Goal: Information Seeking & Learning: Learn about a topic

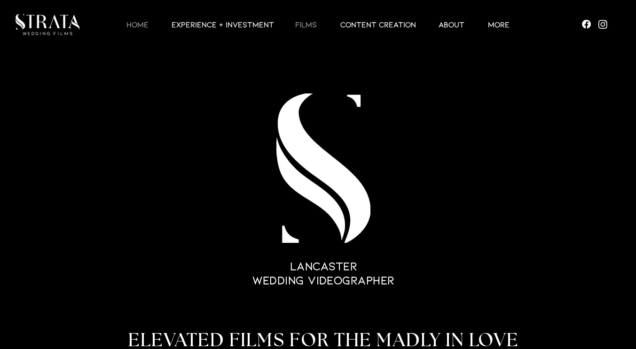
click at [298, 26] on p "Films" at bounding box center [305, 24] width 31 height 11
click at [250, 20] on p "EXPERIENCE + INVESTMENT" at bounding box center [223, 24] width 112 height 11
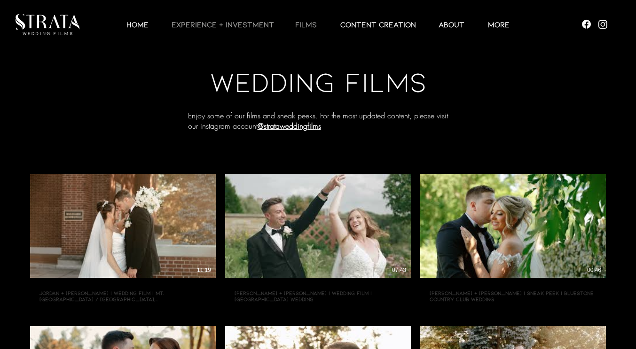
click at [239, 26] on p "EXPERIENCE + INVESTMENT" at bounding box center [223, 24] width 112 height 11
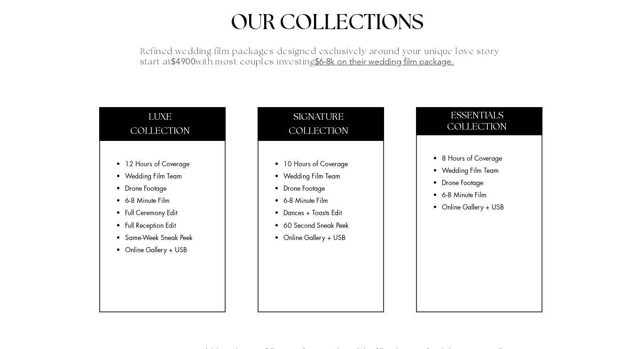
scroll to position [1597, 0]
